Goal: Find specific fact: Find specific fact

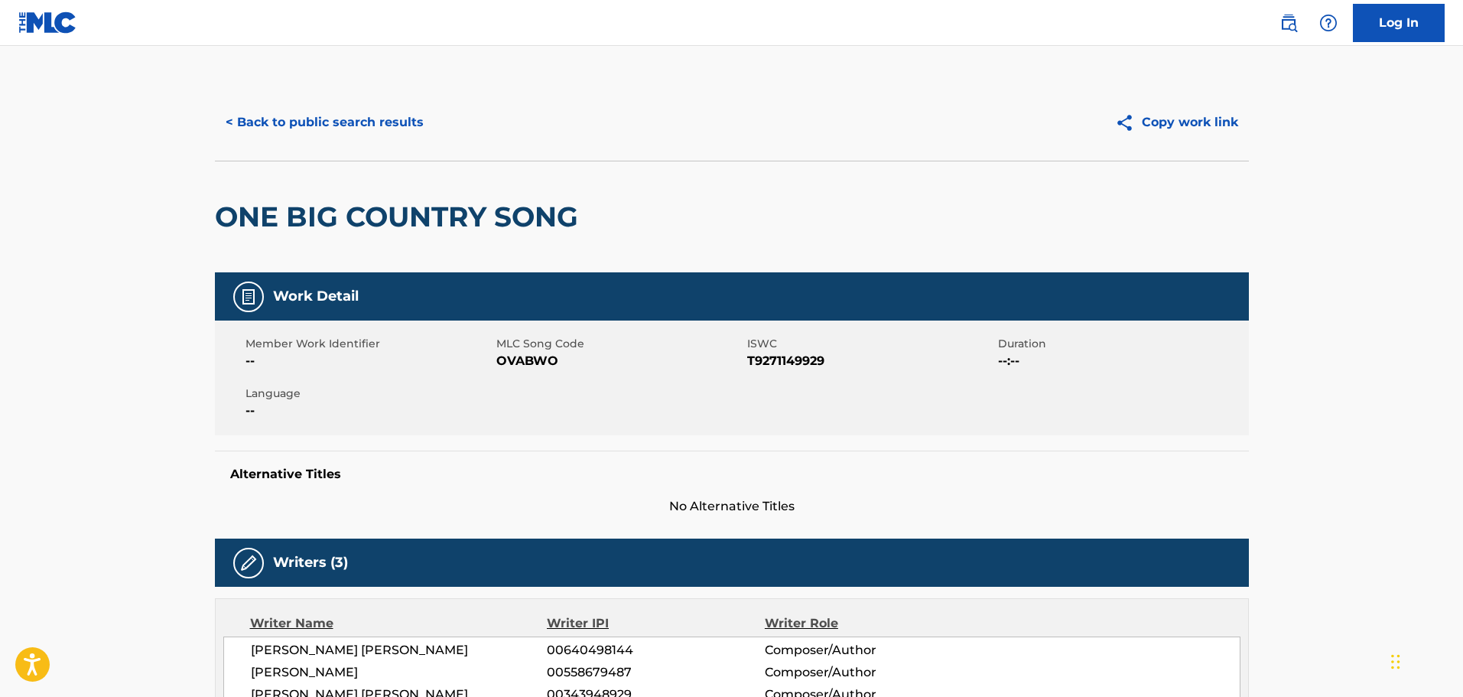
click at [346, 151] on div "< Back to public search results Copy work link" at bounding box center [732, 122] width 1034 height 76
click at [357, 140] on button "< Back to public search results" at bounding box center [325, 122] width 220 height 38
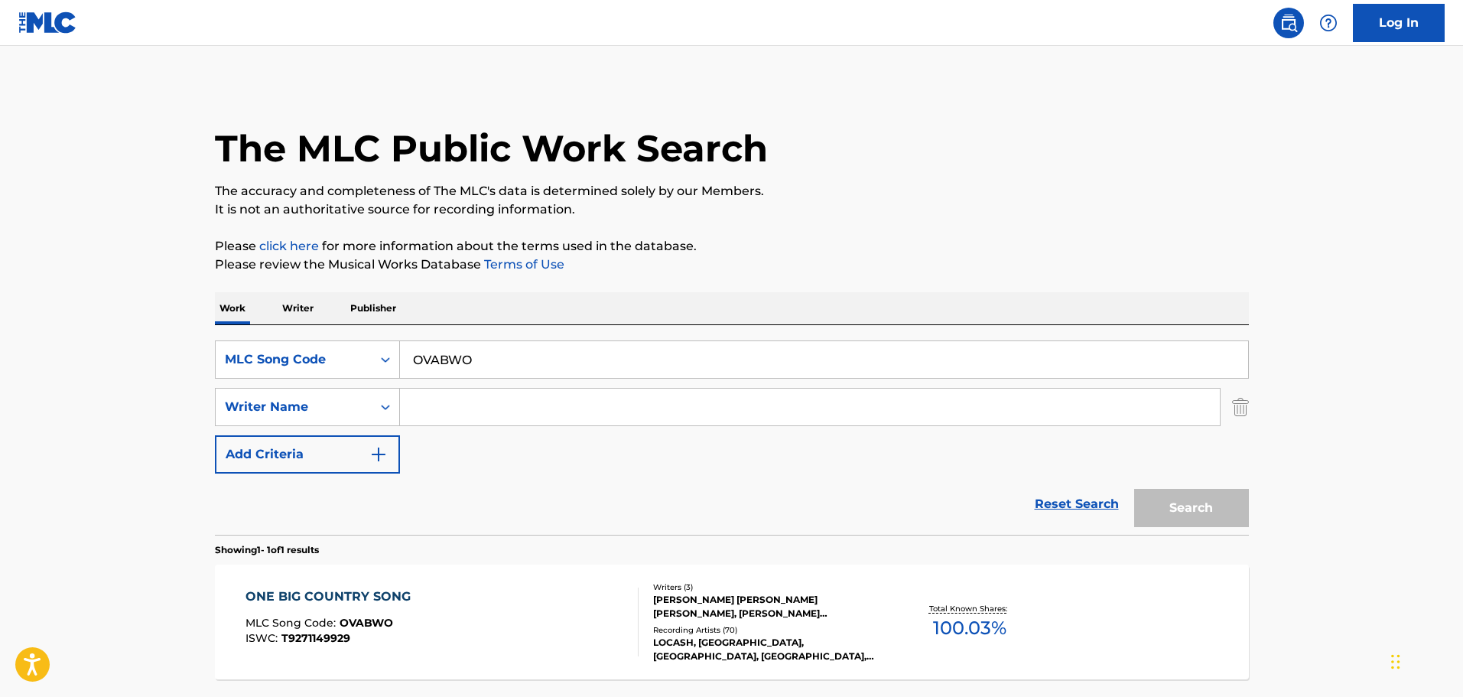
scroll to position [48, 0]
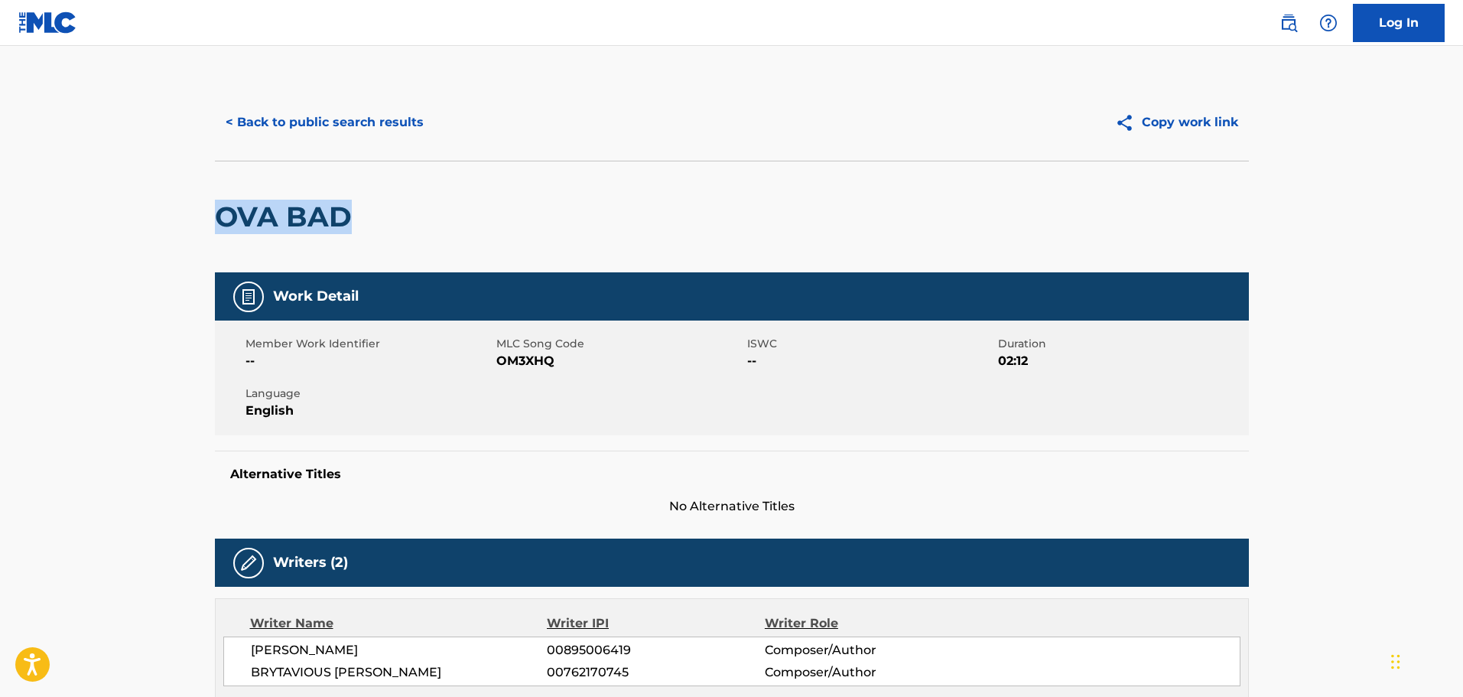
click at [336, 112] on button "< Back to public search results" at bounding box center [325, 122] width 220 height 38
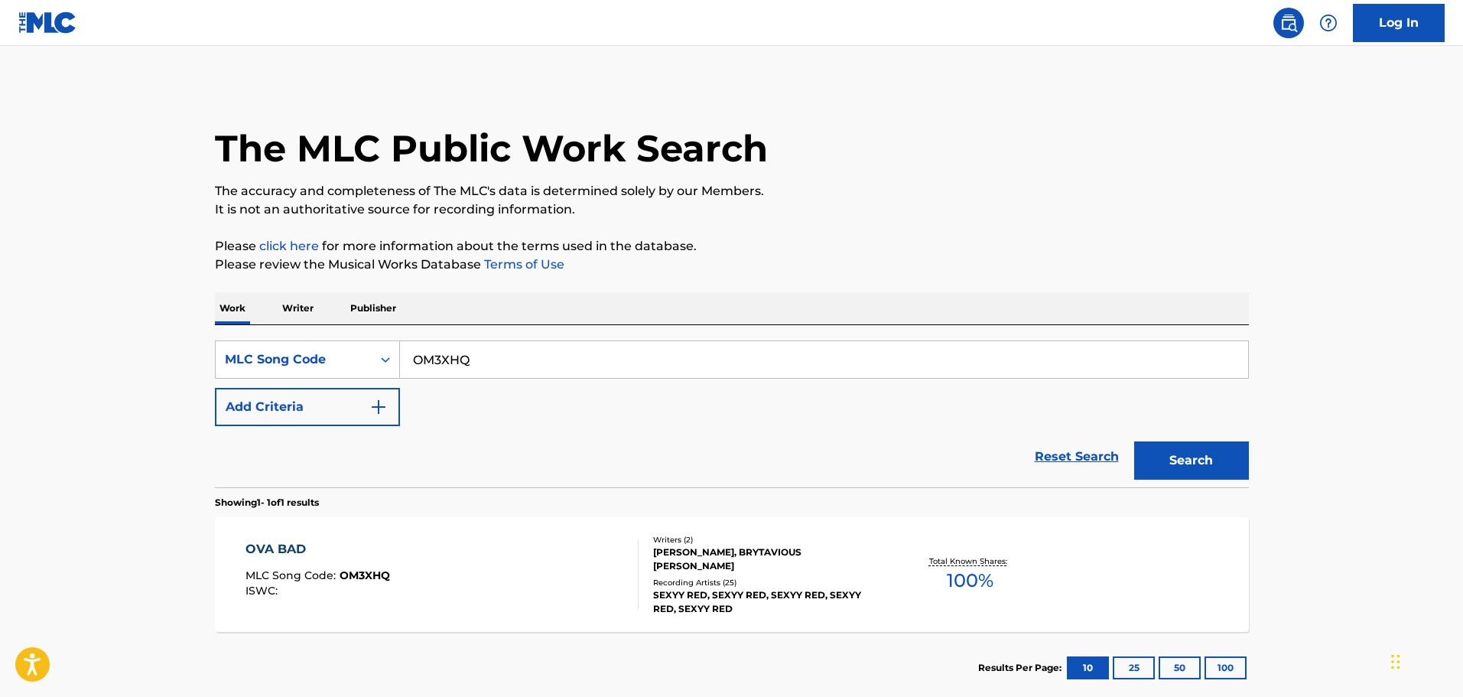
drag, startPoint x: 472, startPoint y: 358, endPoint x: 252, endPoint y: 295, distance: 229.0
click at [259, 295] on div "Work Writer Publisher SearchWithCriteriab13c5569-4832-40da-88b8-d8804dc2042f ML…" at bounding box center [732, 497] width 1034 height 411
paste input "AA0UN2"
type input "AA0UN2"
click at [1206, 464] on button "Search" at bounding box center [1191, 460] width 115 height 38
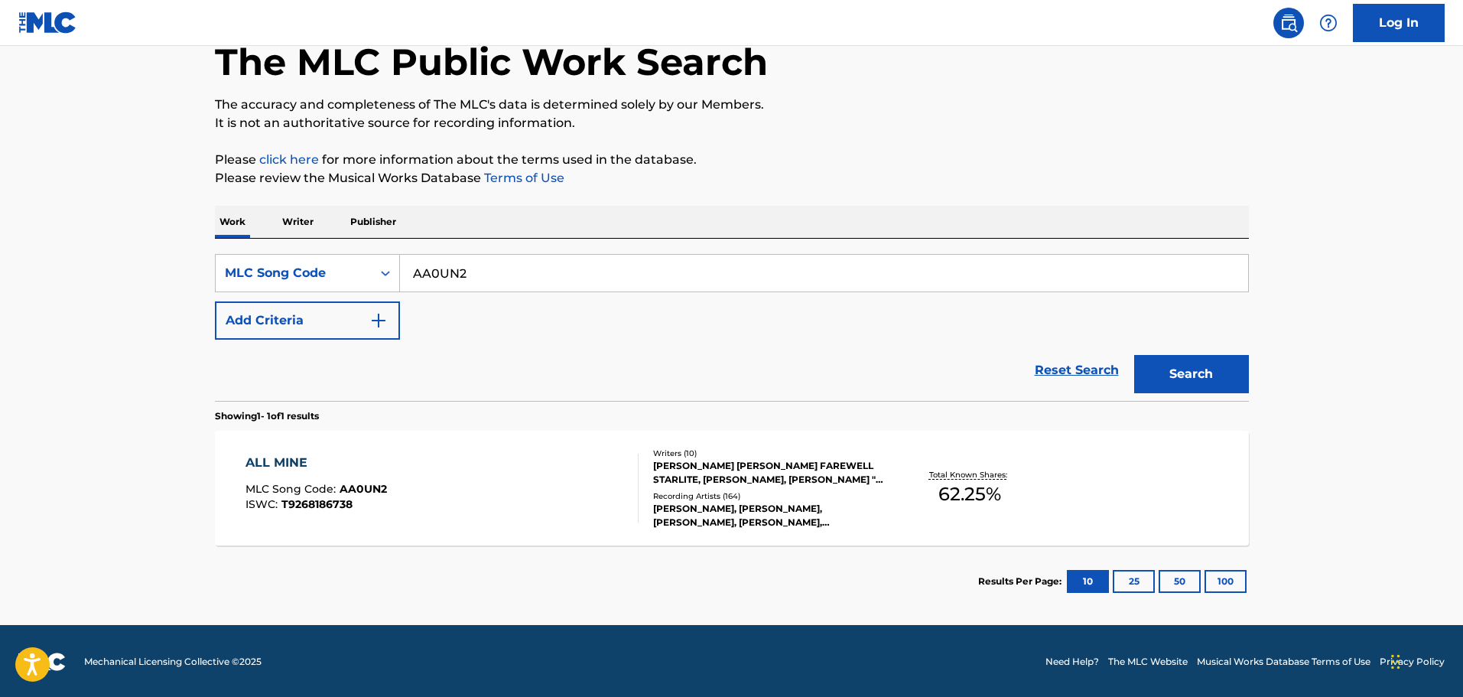
scroll to position [88, 0]
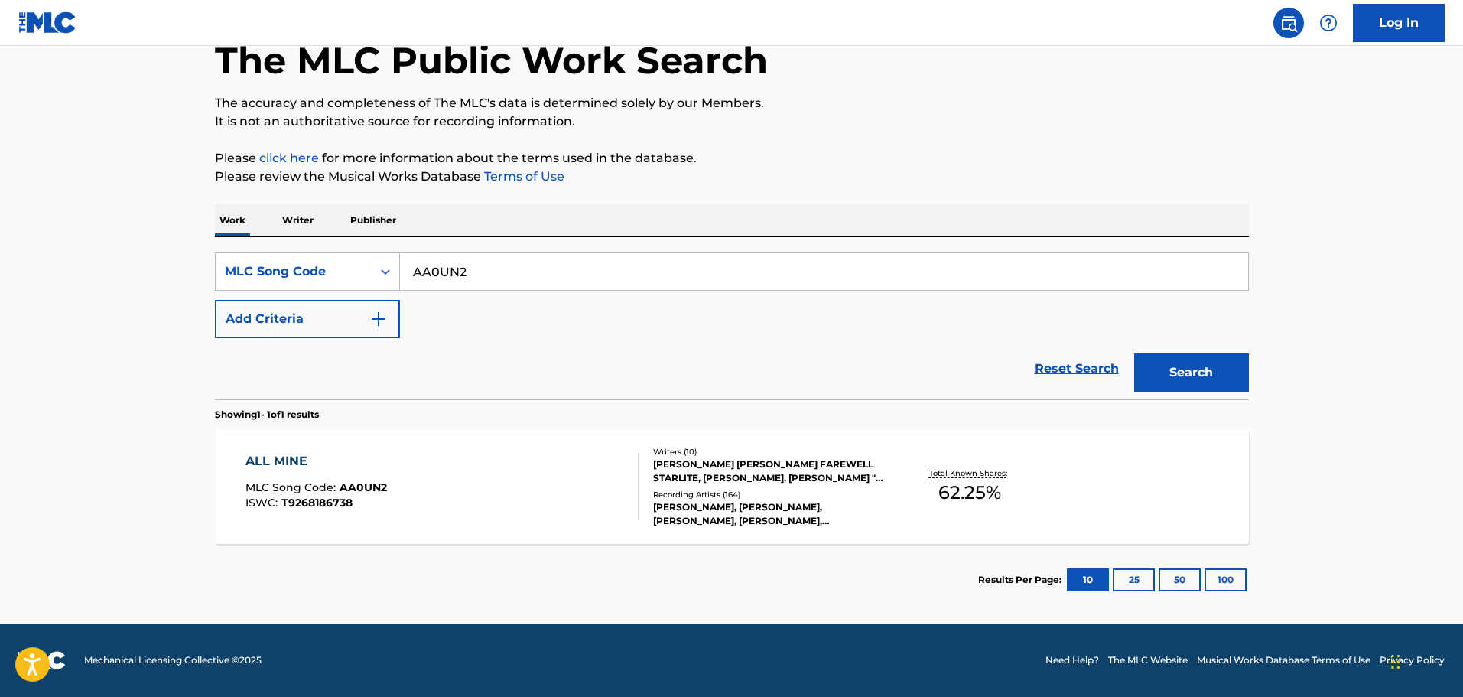
click at [586, 490] on div "ALL MINE MLC Song Code : AA0UN2 ISWC : T9268186738" at bounding box center [442, 486] width 393 height 69
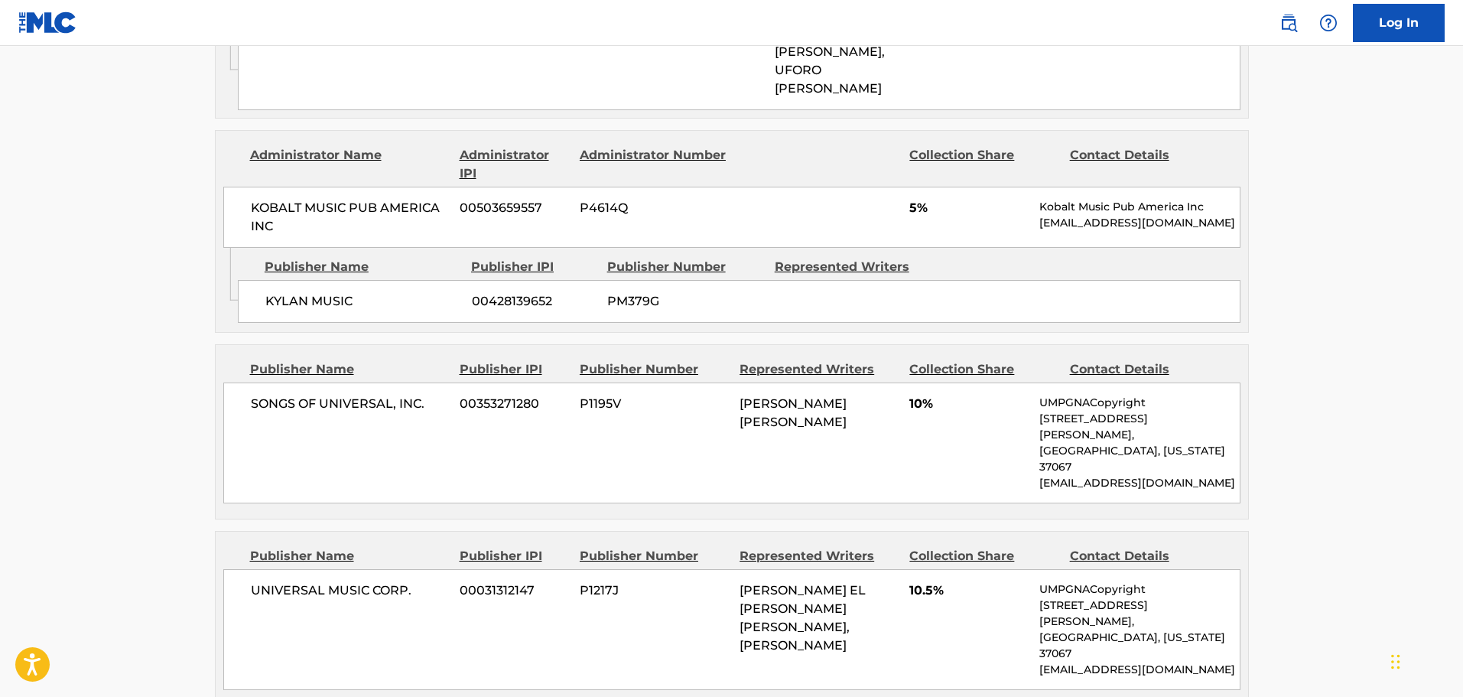
scroll to position [1147, 0]
